Goal: Download file/media

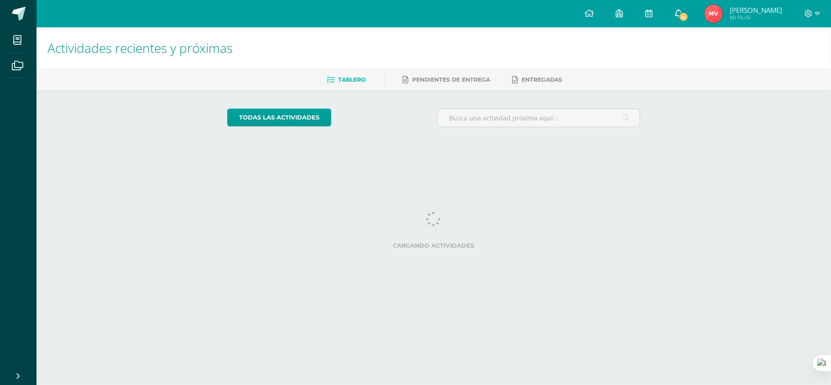
click at [689, 16] on span "4" at bounding box center [684, 17] width 10 height 10
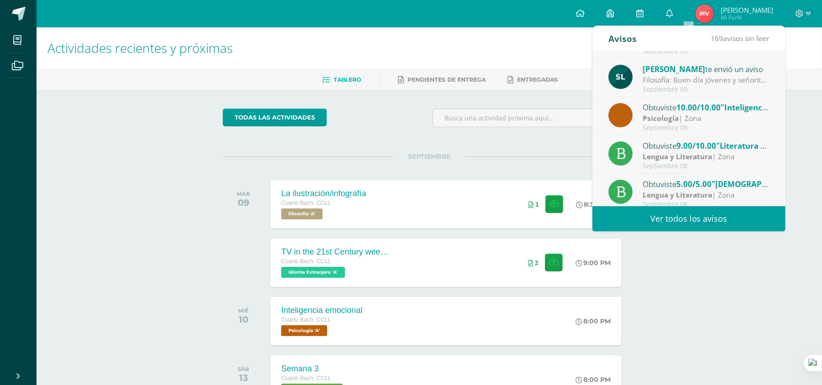
scroll to position [152, 0]
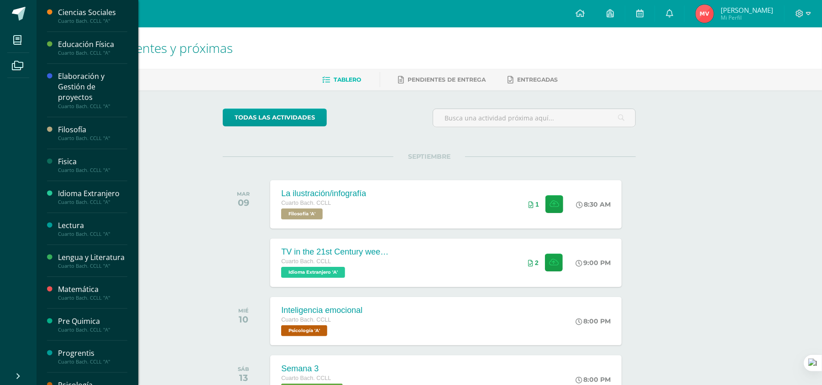
click at [66, 79] on div "Elaboración y Gestión de proyectos" at bounding box center [92, 86] width 69 height 31
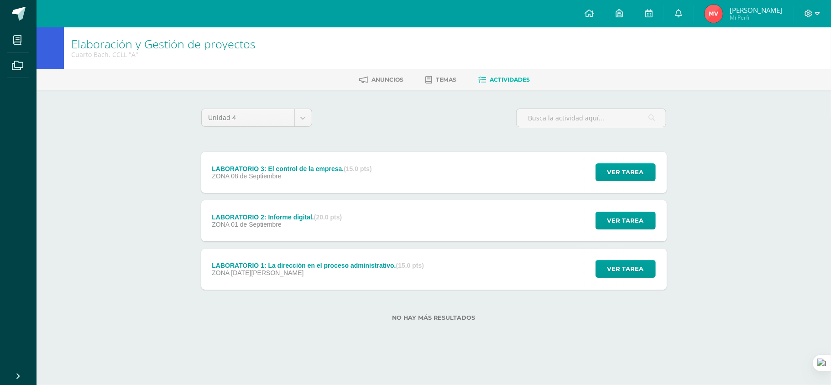
click at [409, 170] on div "LABORATORIO 3: El control de la empresa. (15.0 pts) ZONA [DATE] Ver tarea LABOR…" at bounding box center [433, 172] width 465 height 41
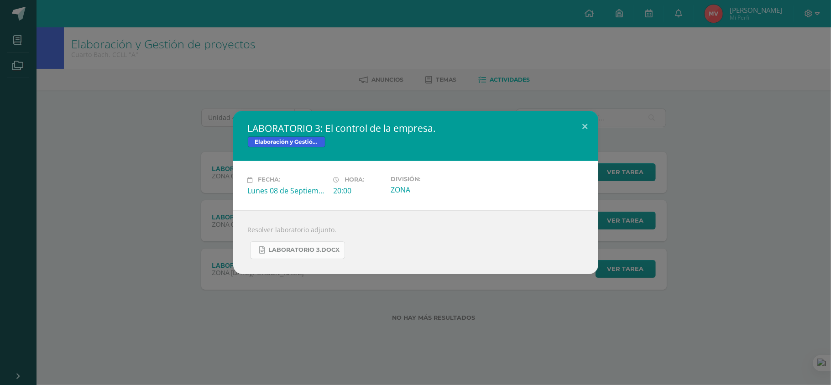
click at [305, 255] on link "LABORATORIO 3.docx" at bounding box center [297, 250] width 95 height 18
